Goal: Task Accomplishment & Management: Complete application form

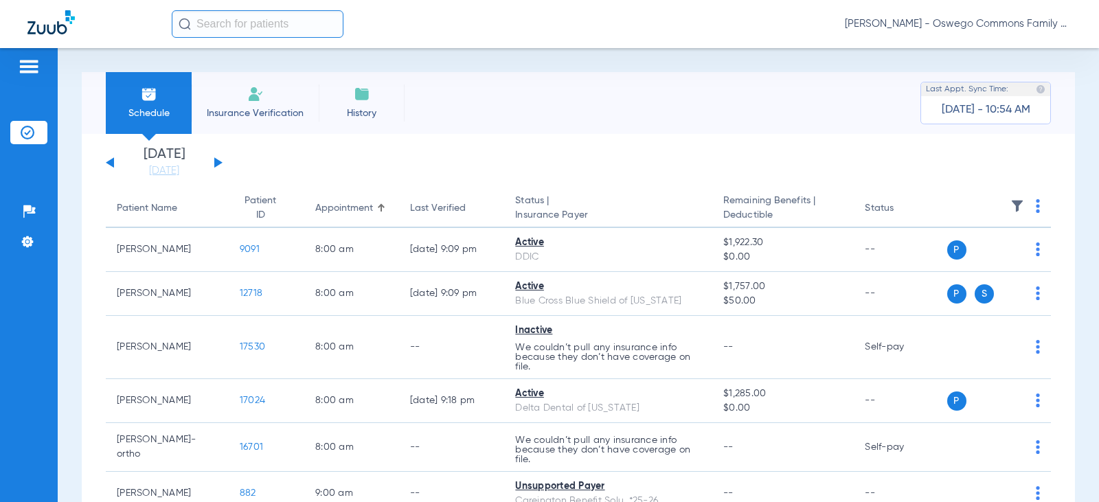
click at [291, 108] on span "Insurance Verification" at bounding box center [255, 113] width 106 height 14
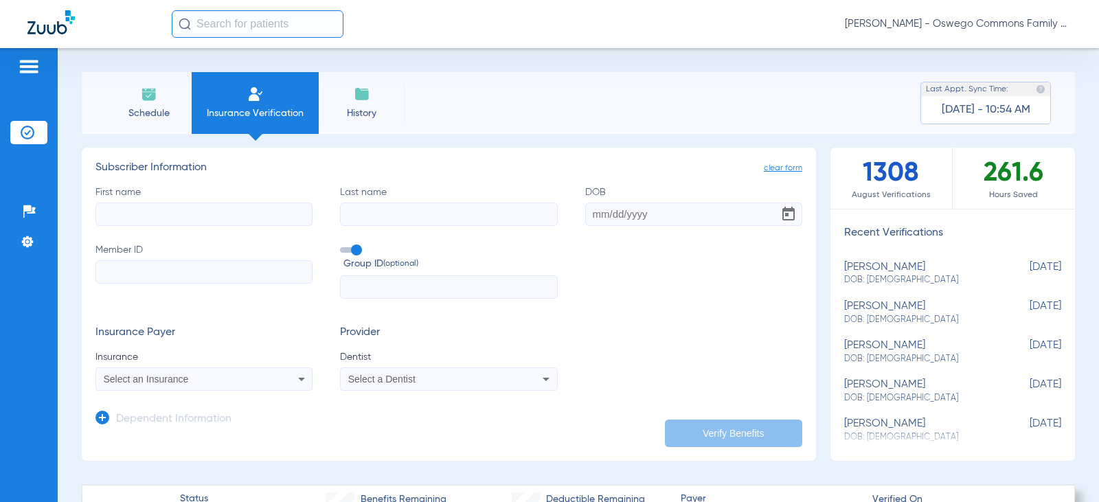
click at [264, 216] on input "First name" at bounding box center [203, 214] width 217 height 23
click at [183, 216] on input "First name Required" at bounding box center [203, 214] width 217 height 23
type input "[PERSON_NAME]"
click at [426, 217] on input "Last name" at bounding box center [448, 214] width 217 height 23
type input "[PERSON_NAME]"
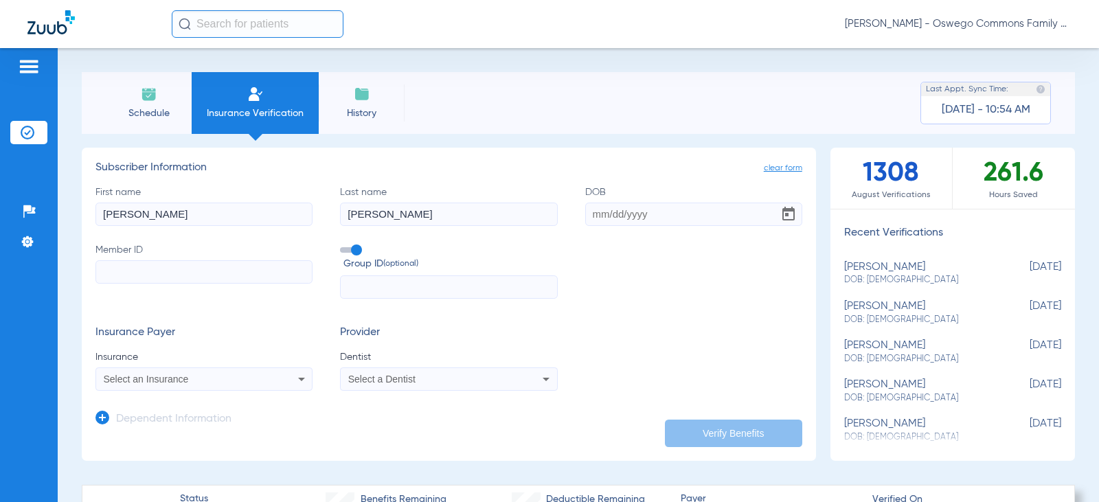
click at [594, 215] on input "DOB" at bounding box center [693, 214] width 217 height 23
click at [561, 322] on form "First name [PERSON_NAME] Last name [PERSON_NAME] DOB Required Member ID Group I…" at bounding box center [448, 288] width 707 height 206
click at [620, 216] on input "DOB Required" at bounding box center [693, 214] width 217 height 23
click at [405, 451] on app-manual-verification-form "clear form Subscriber Information First name [PERSON_NAME] Last name [PERSON_NA…" at bounding box center [449, 304] width 734 height 313
click at [668, 210] on input "[DATE]" at bounding box center [693, 214] width 217 height 23
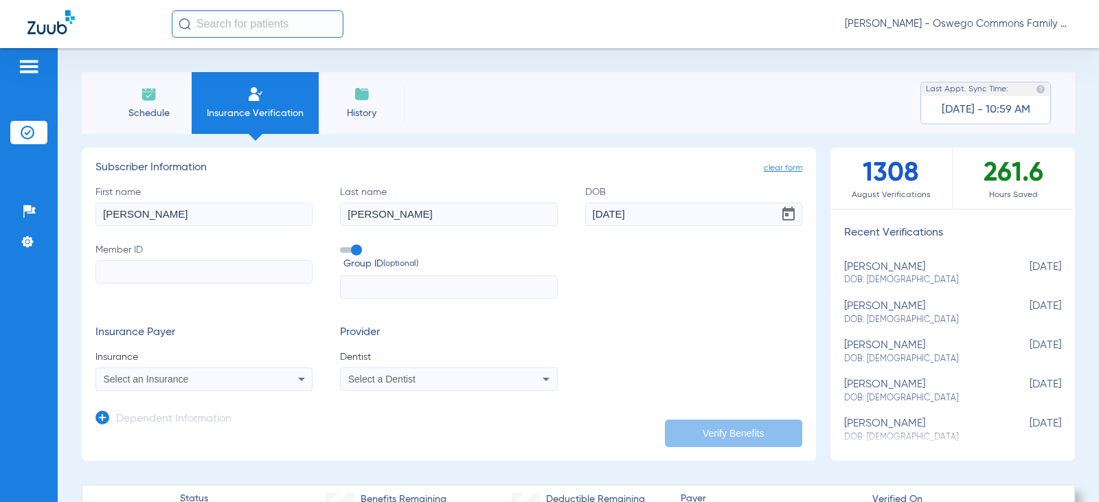
type input "[DATE]"
click at [234, 270] on input "Member ID" at bounding box center [203, 271] width 217 height 23
click at [270, 266] on input "Member ID Required" at bounding box center [203, 271] width 217 height 23
paste input "360548050"
type input "360548050"
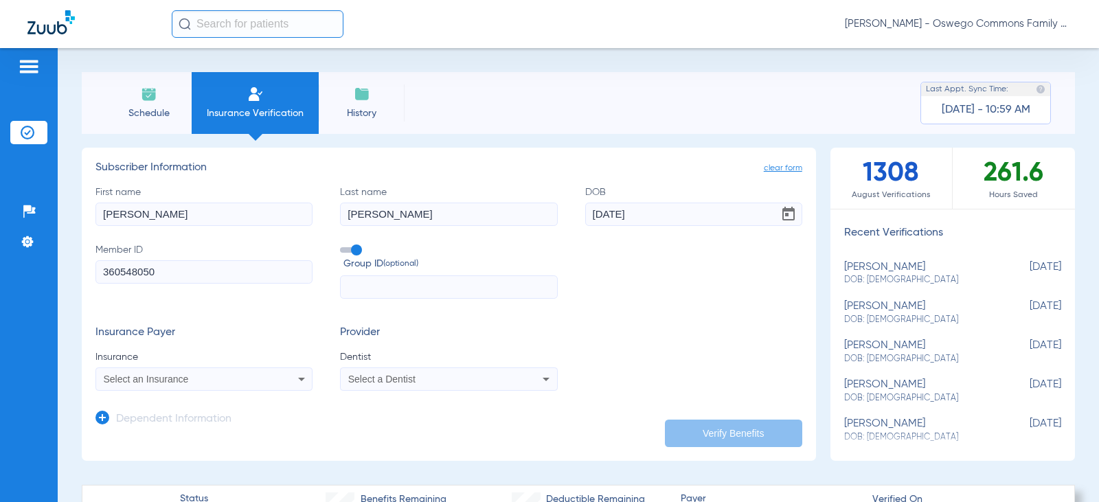
click at [412, 287] on input "text" at bounding box center [448, 286] width 217 height 23
click at [293, 379] on icon at bounding box center [301, 379] width 16 height 16
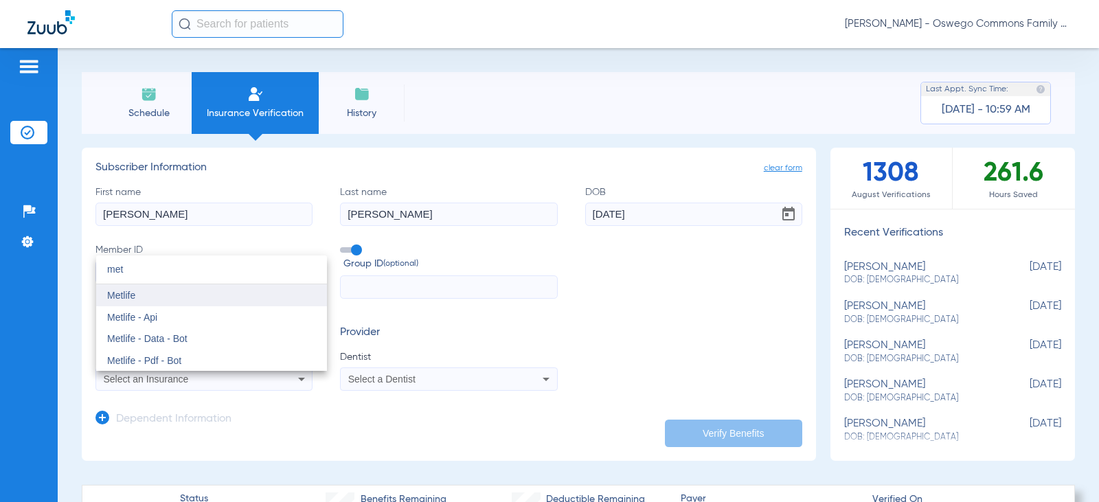
type input "met"
click at [214, 301] on mat-option "Metlife" at bounding box center [211, 295] width 231 height 22
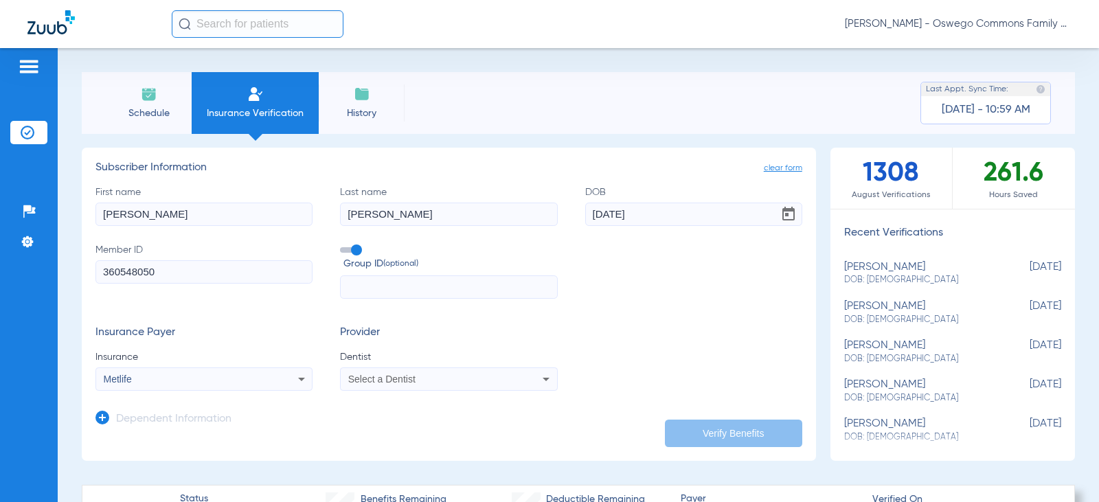
click at [499, 389] on mat-select "Select a Dentist" at bounding box center [448, 379] width 217 height 23
click at [511, 385] on div "Select a Dentist" at bounding box center [449, 379] width 216 height 16
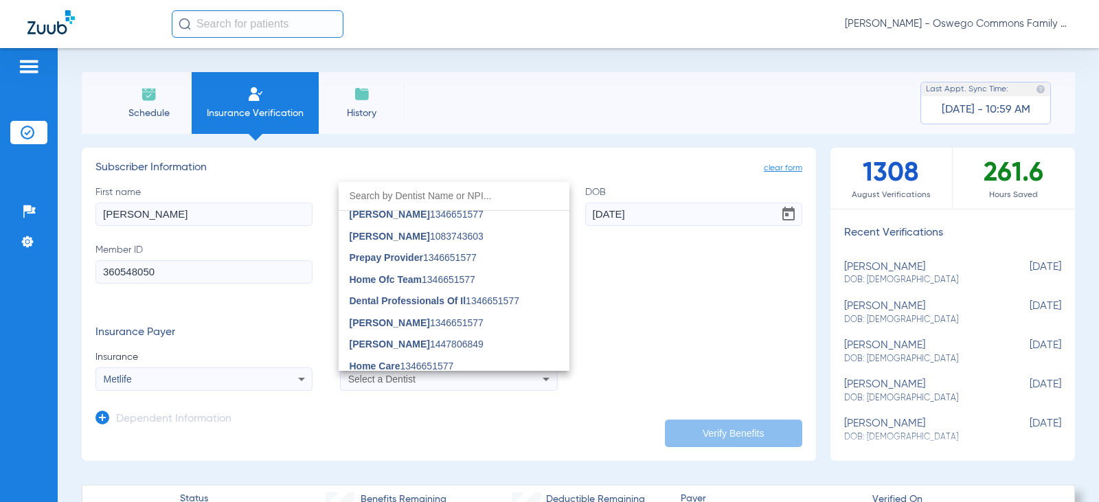
scroll to position [69, 0]
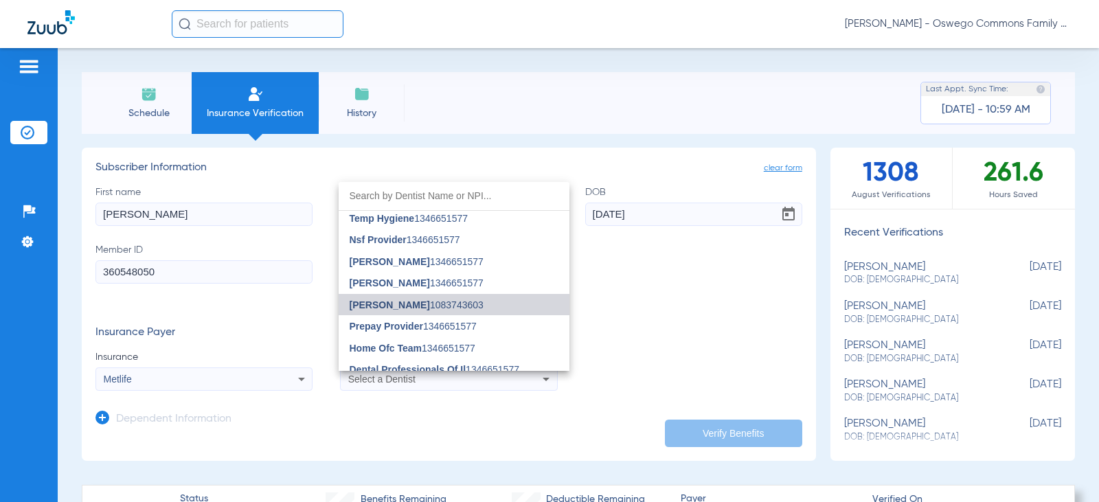
click at [455, 311] on mat-option "[PERSON_NAME] 1083743603" at bounding box center [454, 305] width 231 height 22
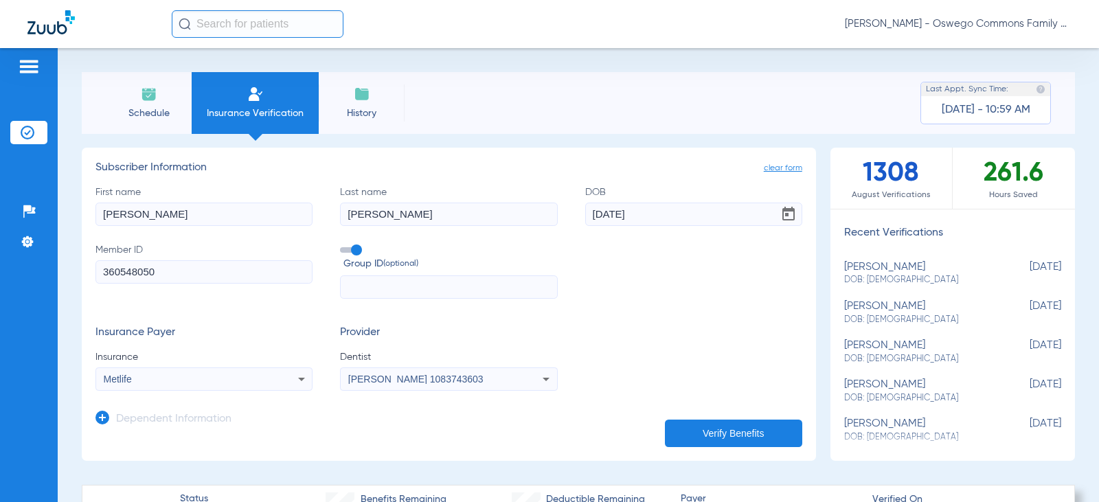
click at [747, 437] on button "Verify Benefits" at bounding box center [733, 433] width 137 height 27
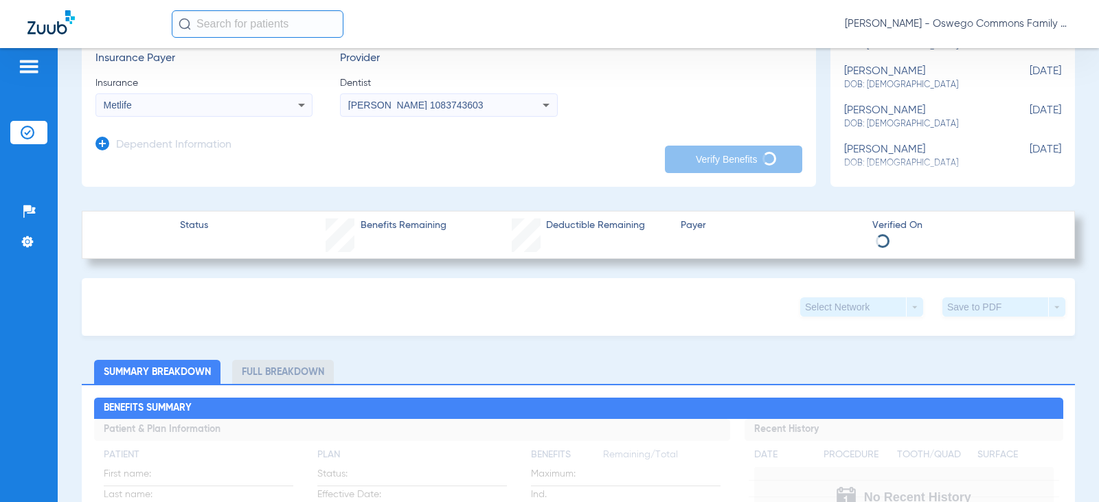
scroll to position [275, 0]
